Goal: Transaction & Acquisition: Book appointment/travel/reservation

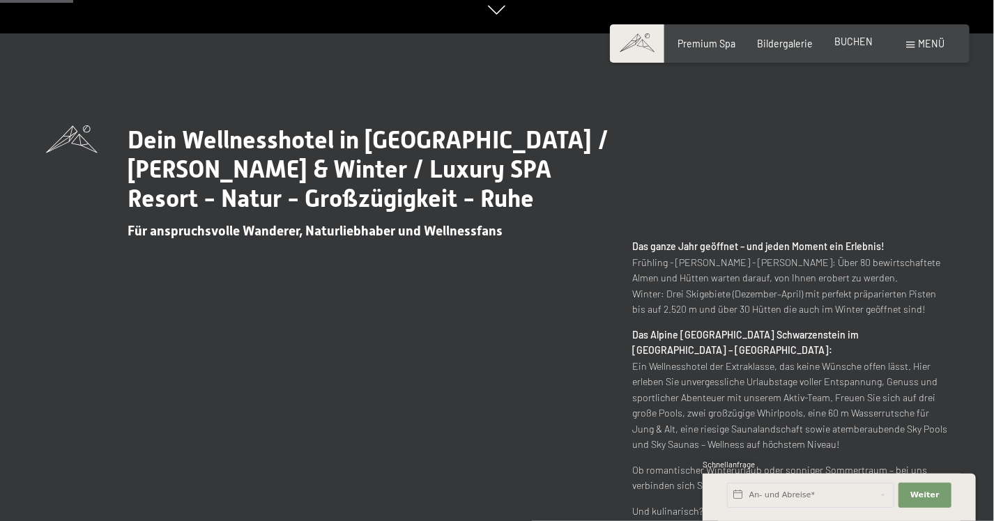
click at [850, 40] on span "BUCHEN" at bounding box center [853, 42] width 38 height 12
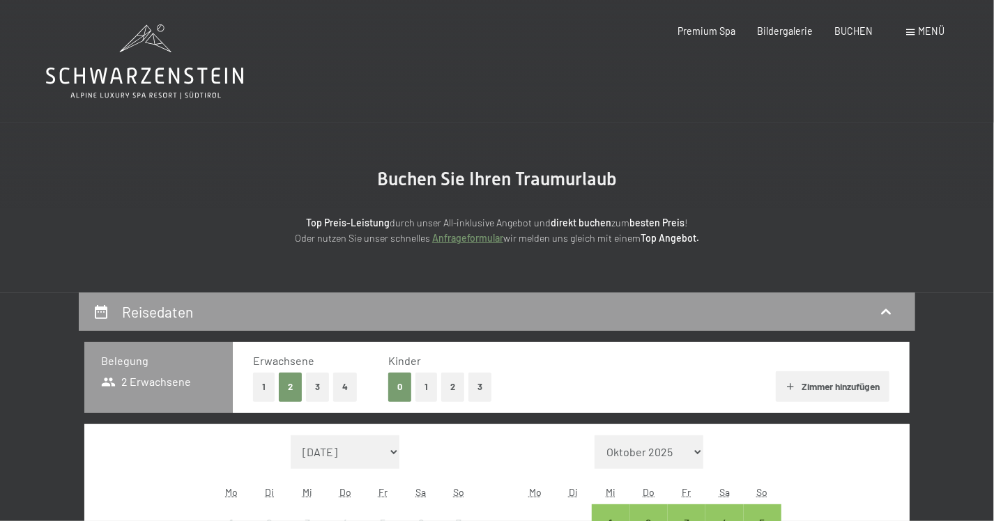
click at [915, 34] on span at bounding box center [911, 32] width 8 height 6
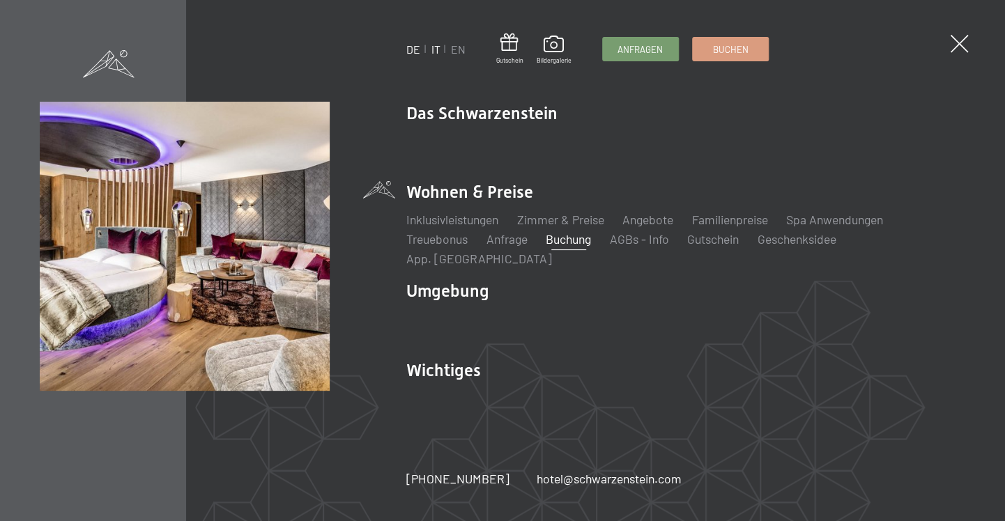
click at [434, 45] on link "IT" at bounding box center [435, 49] width 9 height 13
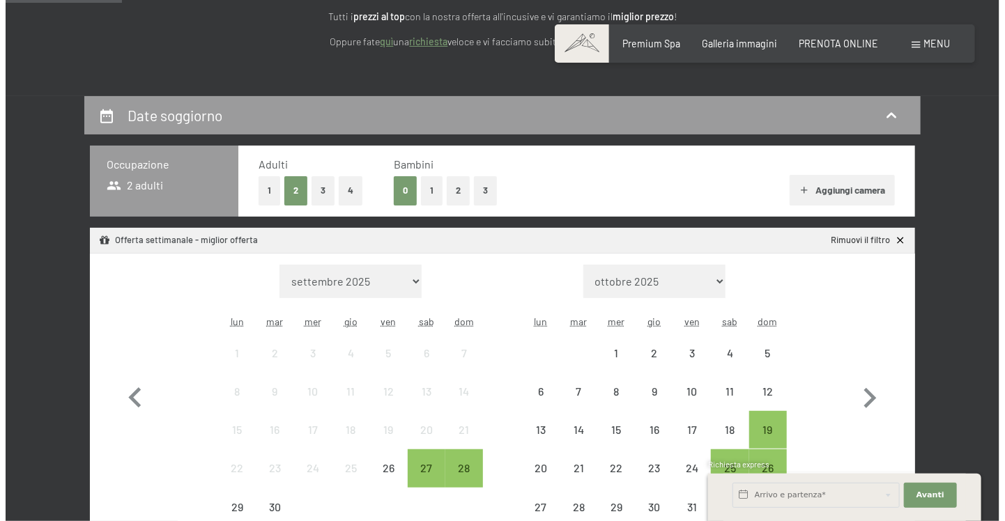
scroll to position [209, 0]
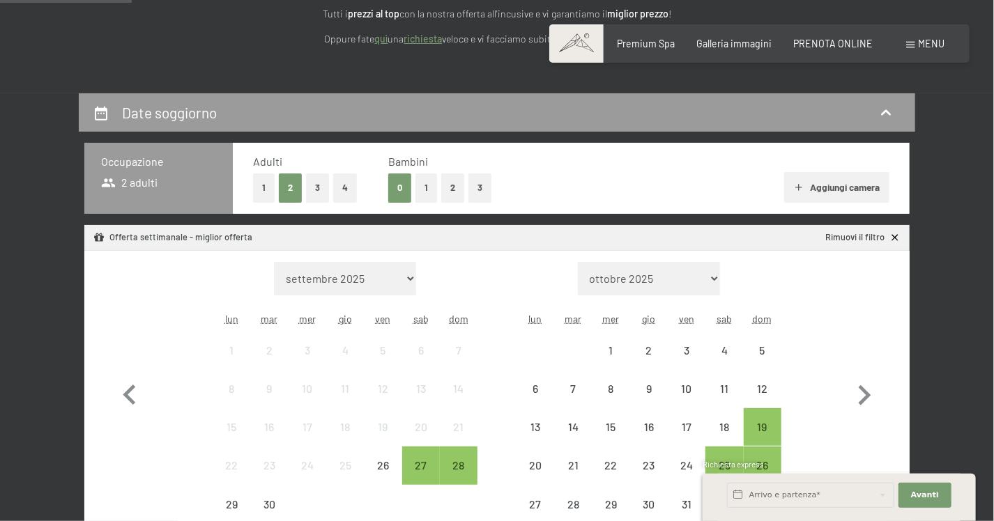
click at [924, 39] on span "Menu" at bounding box center [932, 44] width 26 height 12
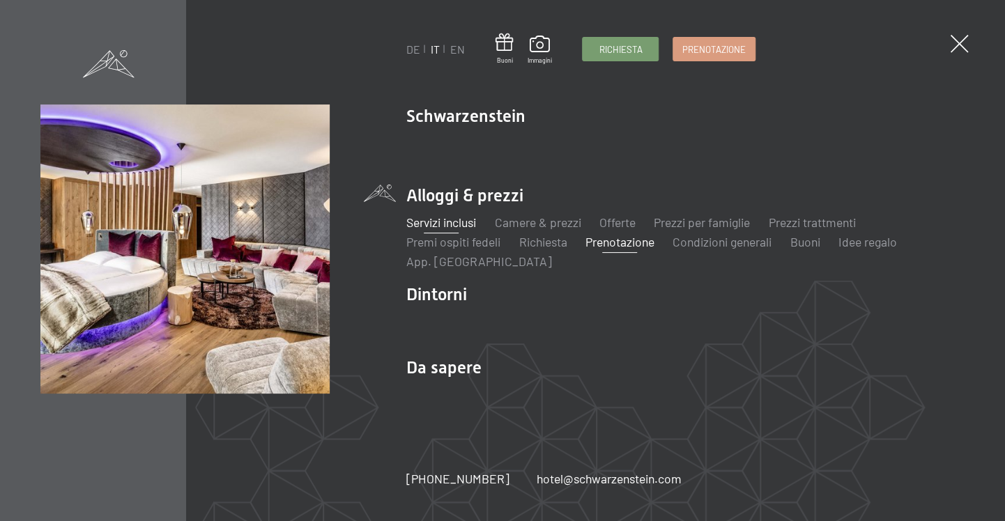
click at [435, 224] on link "Servizi inclusi" at bounding box center [441, 222] width 70 height 15
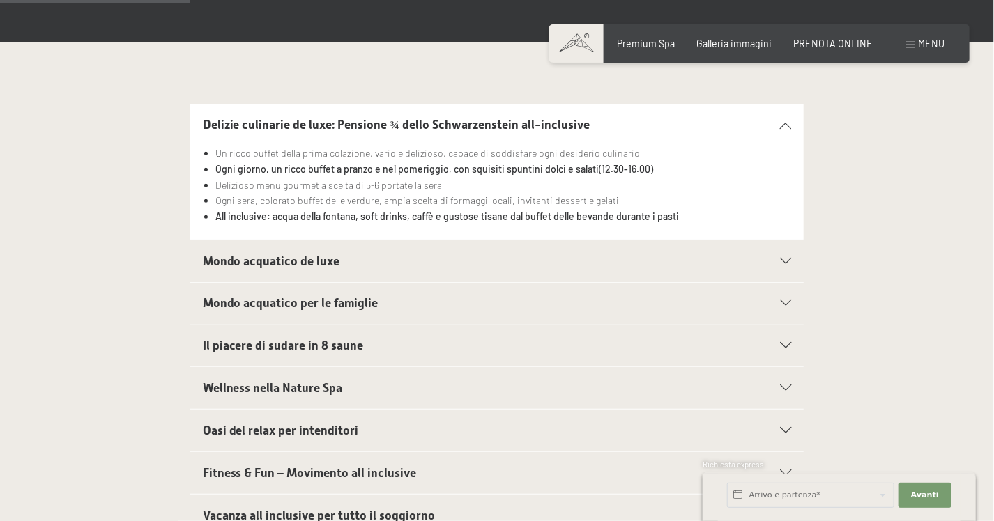
scroll to position [488, 0]
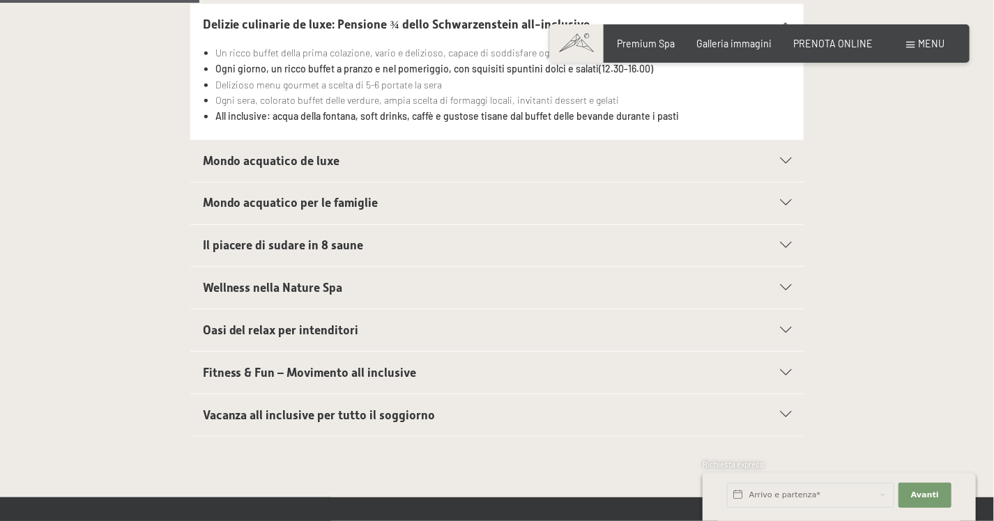
click at [328, 285] on span "Wellness nella Nature Spa" at bounding box center [273, 288] width 140 height 14
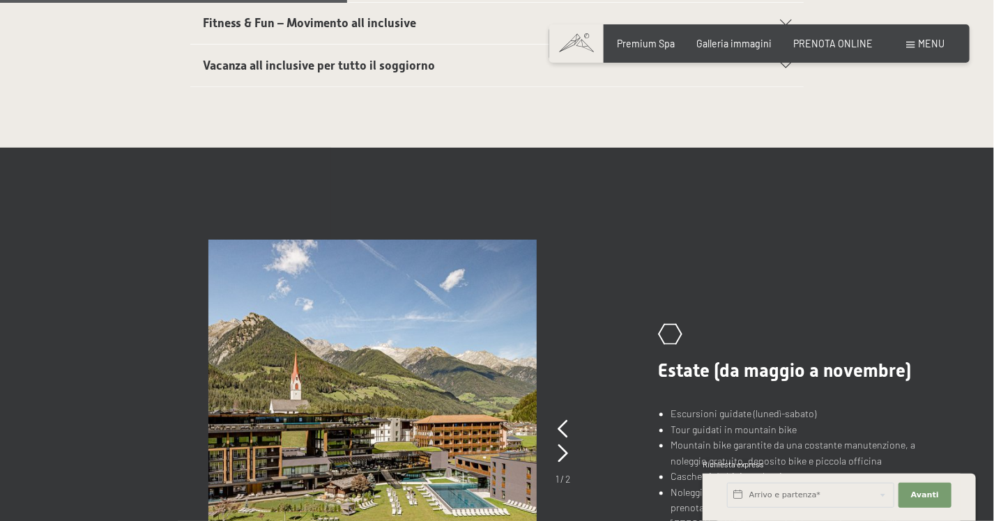
scroll to position [976, 0]
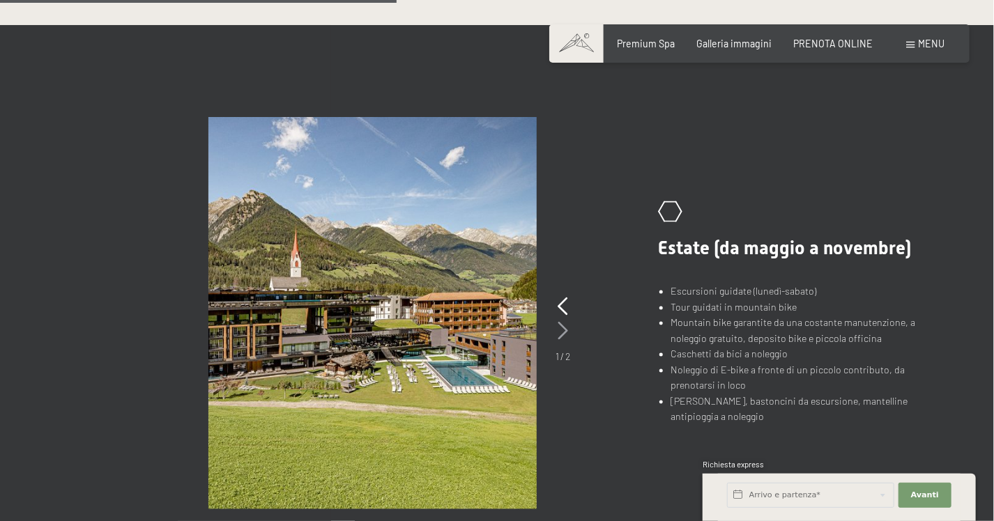
click at [565, 335] on icon at bounding box center [563, 332] width 10 height 18
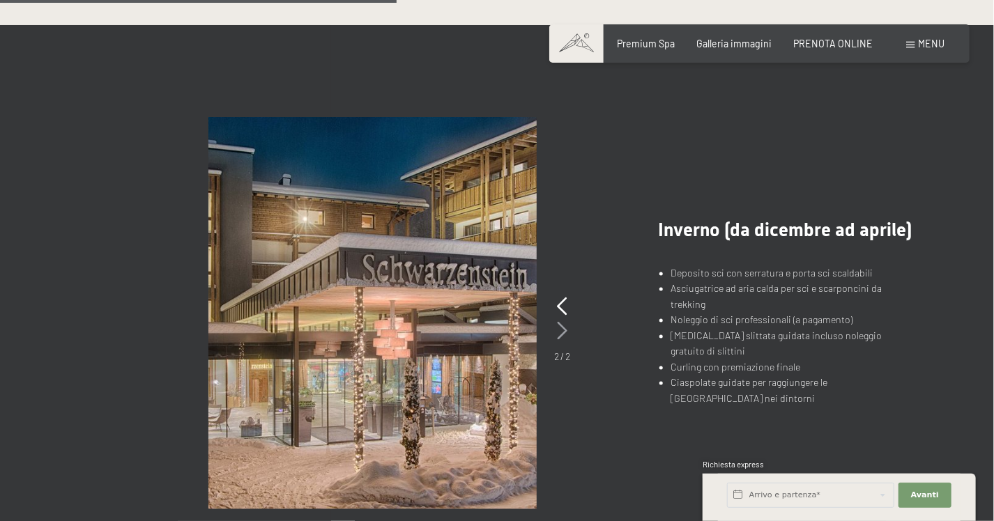
click at [565, 335] on icon at bounding box center [563, 332] width 10 height 18
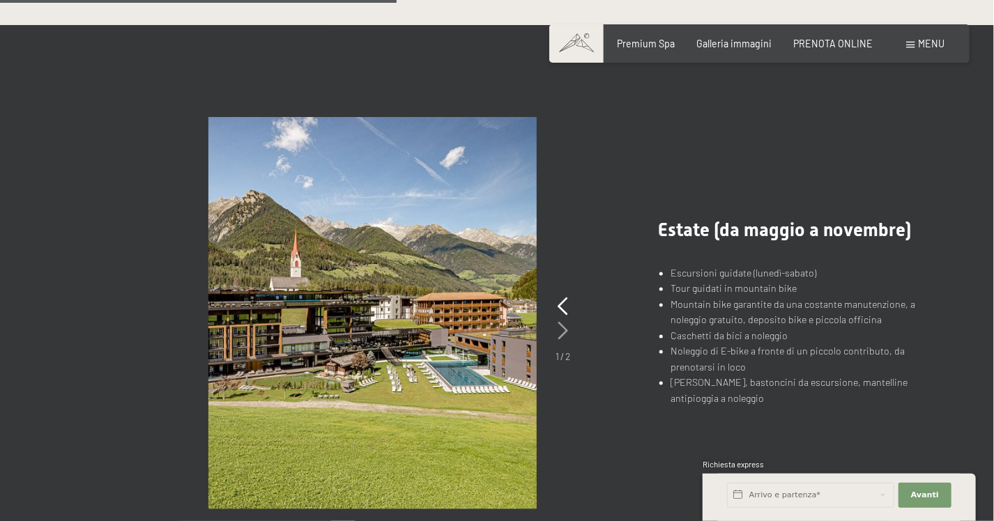
click at [564, 335] on icon at bounding box center [563, 332] width 10 height 18
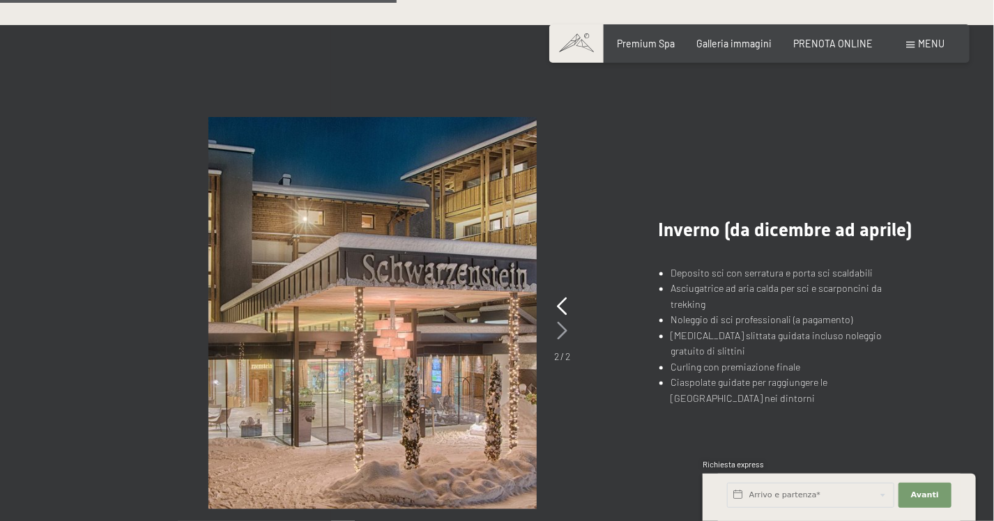
click at [563, 335] on icon at bounding box center [563, 332] width 10 height 18
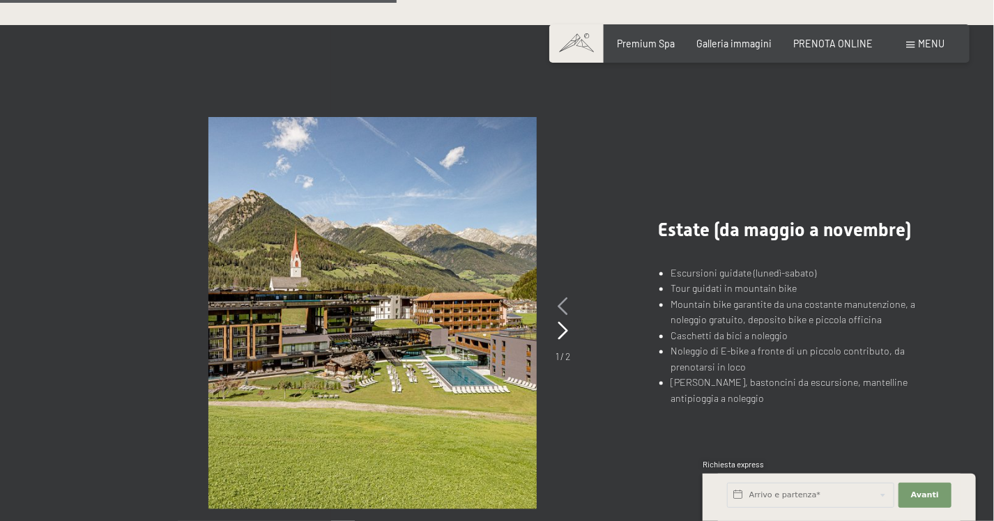
click at [560, 313] on icon at bounding box center [563, 307] width 10 height 18
